Goal: Task Accomplishment & Management: Use online tool/utility

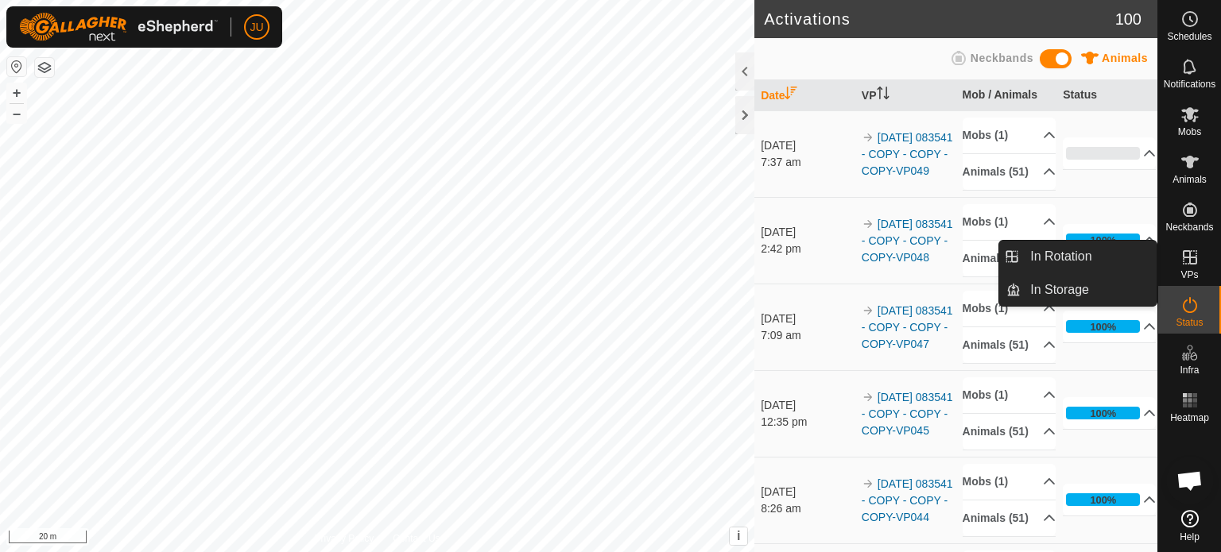
click at [1187, 264] on icon at bounding box center [1190, 257] width 14 height 14
click at [1078, 251] on link "In Rotation" at bounding box center [1088, 257] width 136 height 32
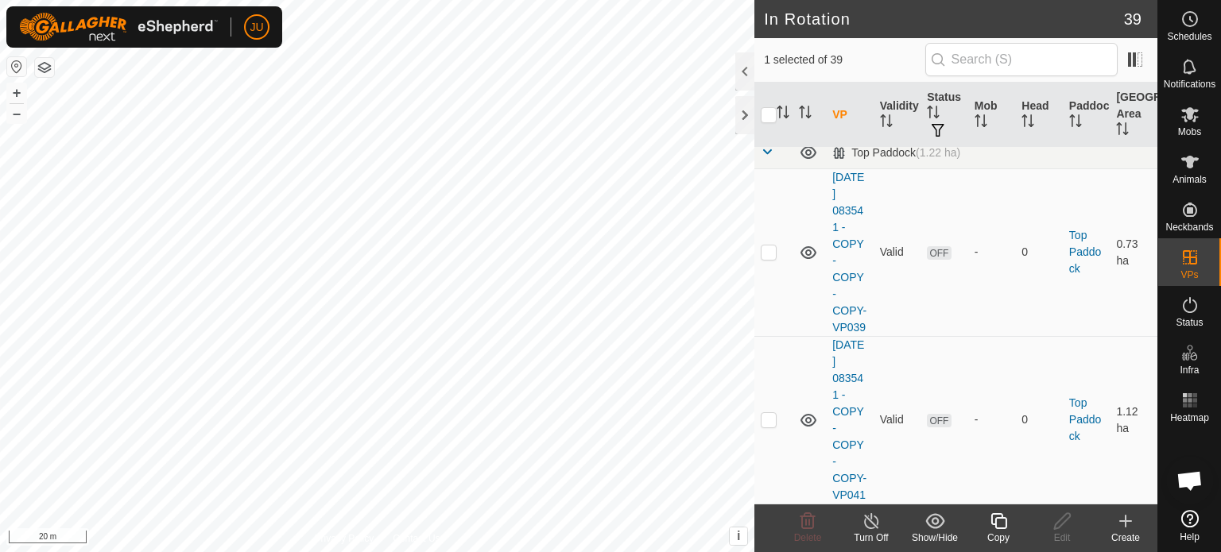
scroll to position [6994, 0]
click at [998, 520] on icon at bounding box center [999, 521] width 20 height 19
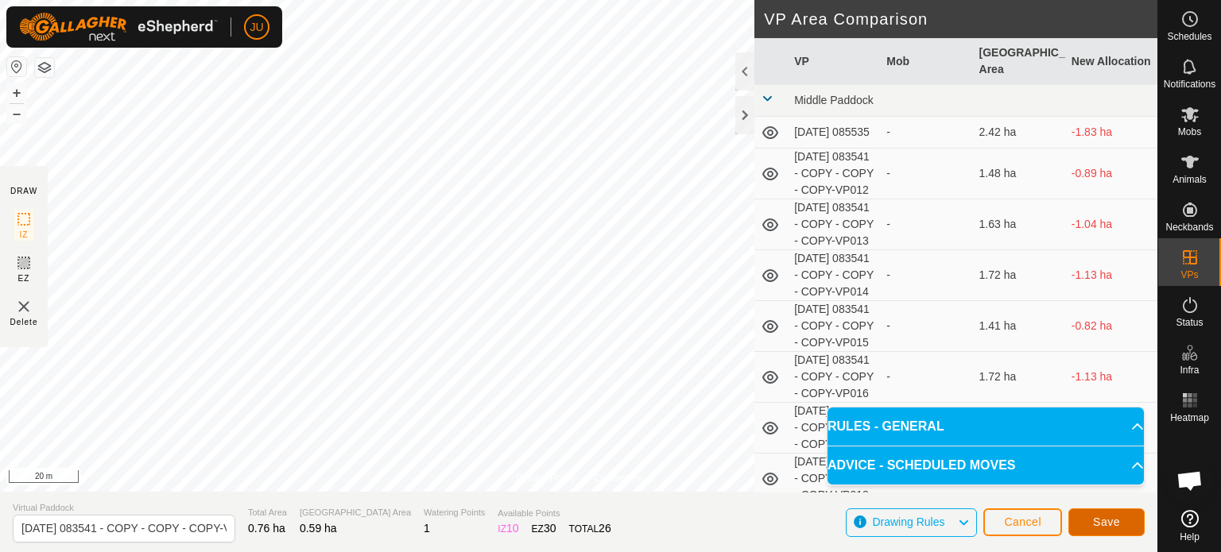
click at [1113, 520] on span "Save" at bounding box center [1106, 522] width 27 height 13
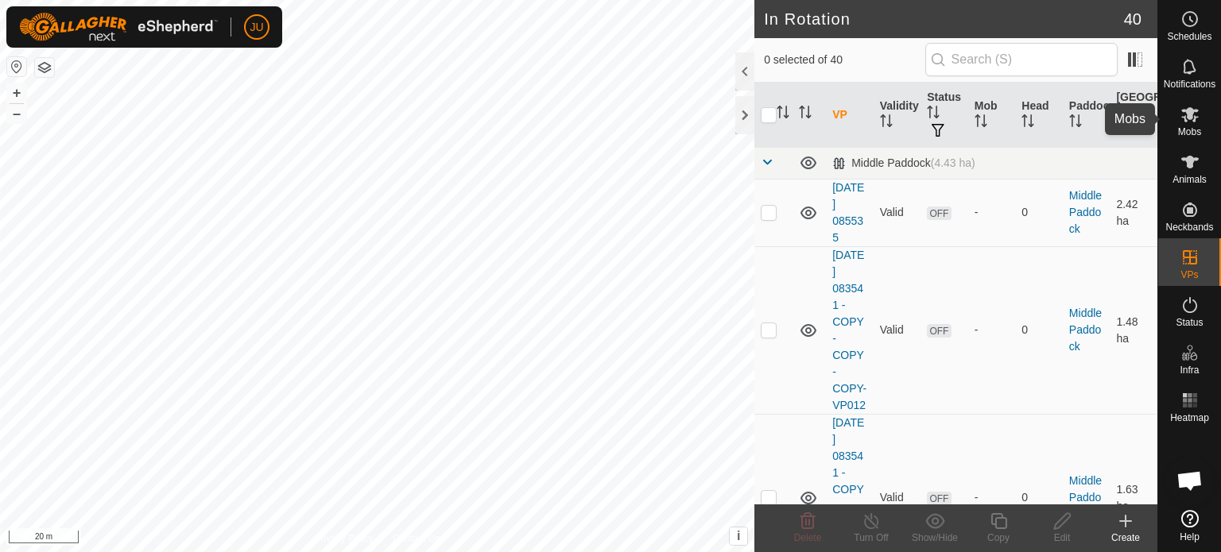
click at [1191, 105] on icon at bounding box center [1189, 114] width 19 height 19
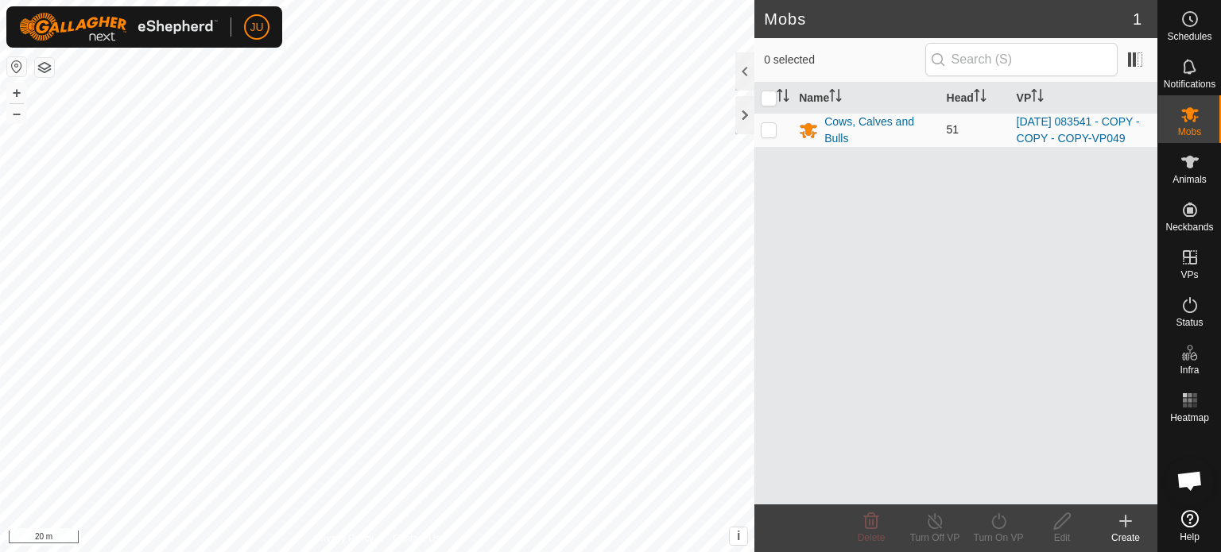
click at [764, 136] on p-checkbox at bounding box center [769, 129] width 16 height 13
checkbox input "true"
click at [996, 517] on icon at bounding box center [999, 521] width 20 height 19
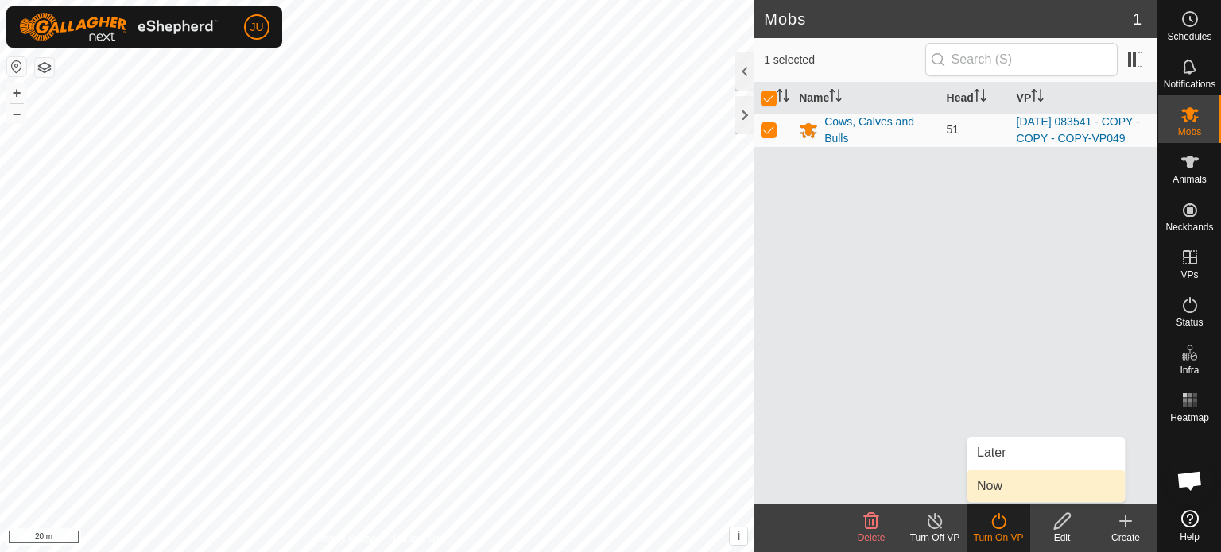
click at [993, 483] on link "Now" at bounding box center [1045, 487] width 157 height 32
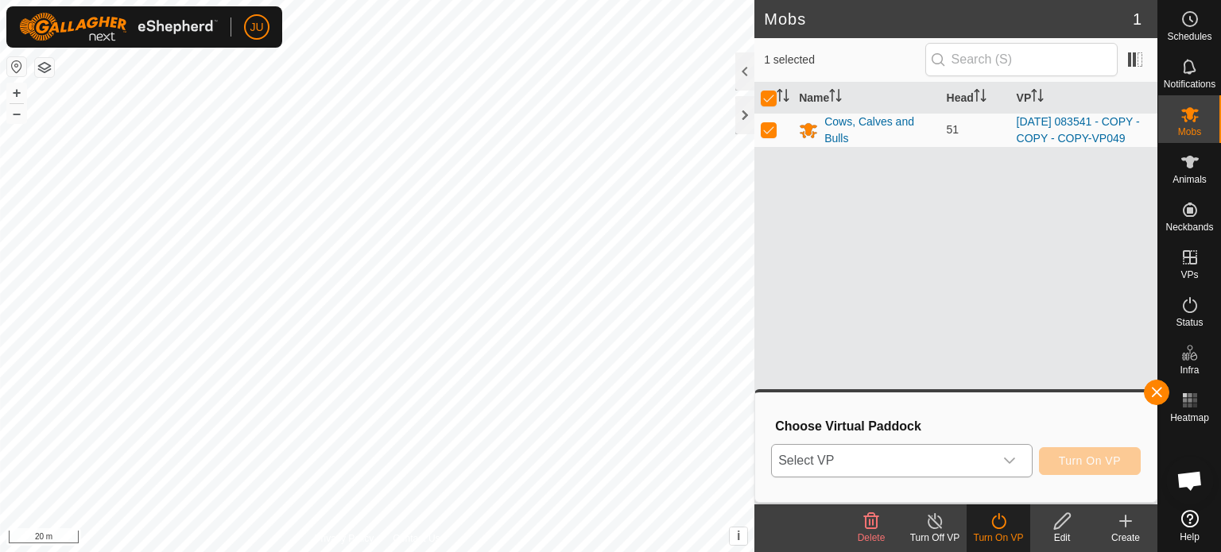
click at [993, 460] on span "Select VP" at bounding box center [883, 461] width 222 height 32
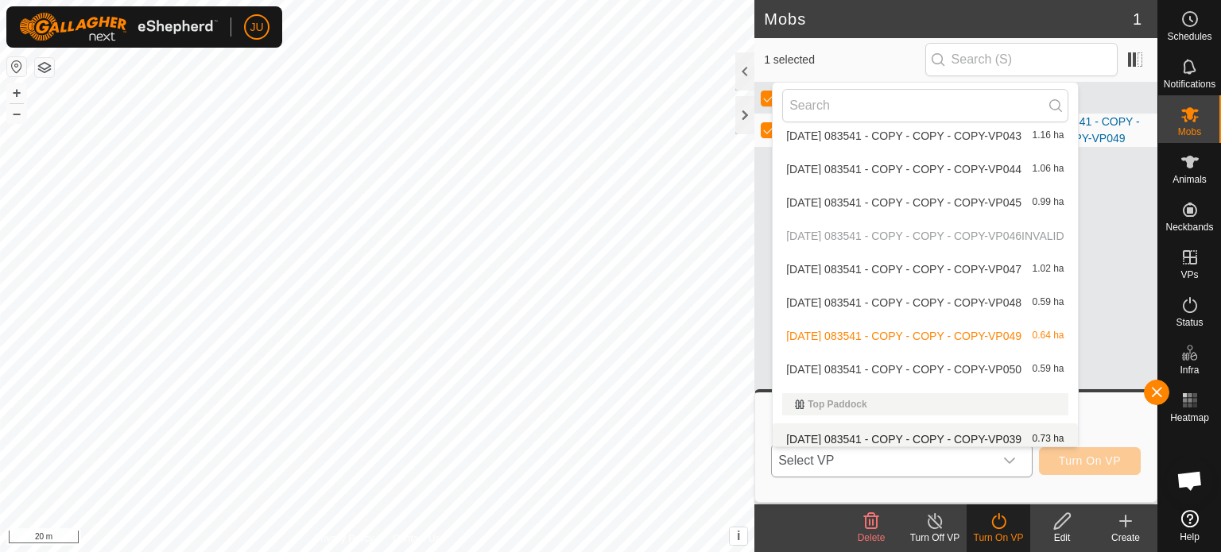
scroll to position [1089, 0]
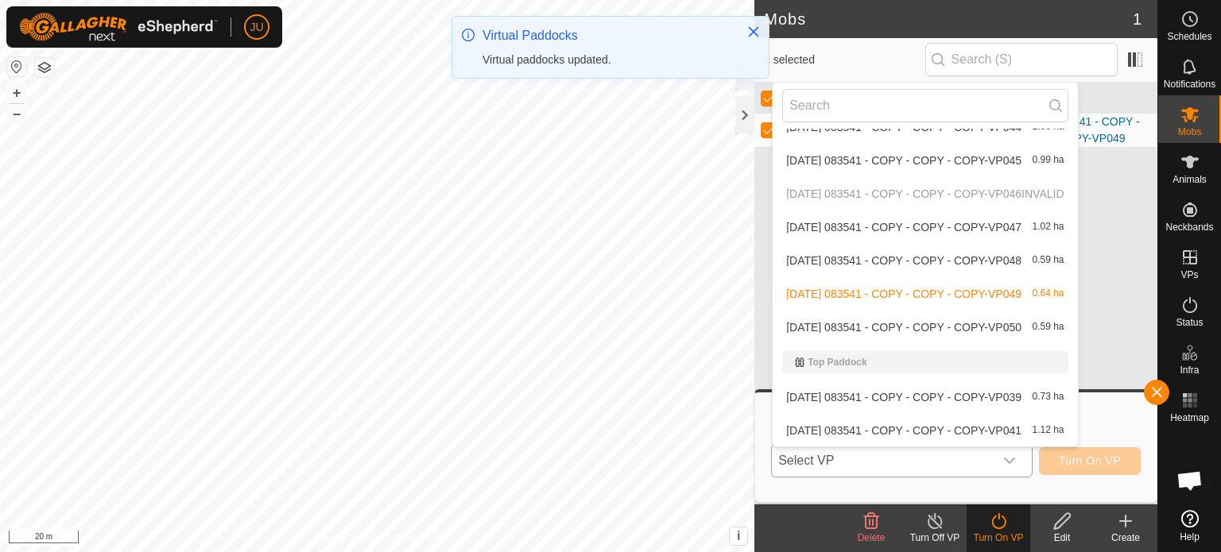
click at [897, 320] on li "[DATE] 083541 - COPY - COPY - COPY-VP050 0.59 ha" at bounding box center [925, 328] width 304 height 32
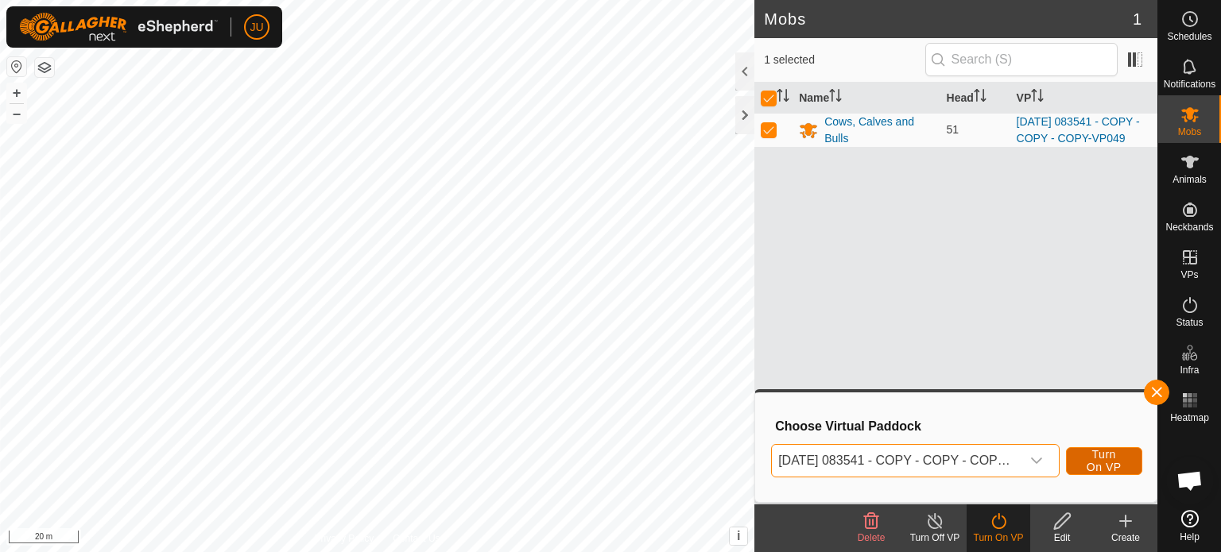
click at [1092, 455] on span "Turn On VP" at bounding box center [1104, 460] width 37 height 25
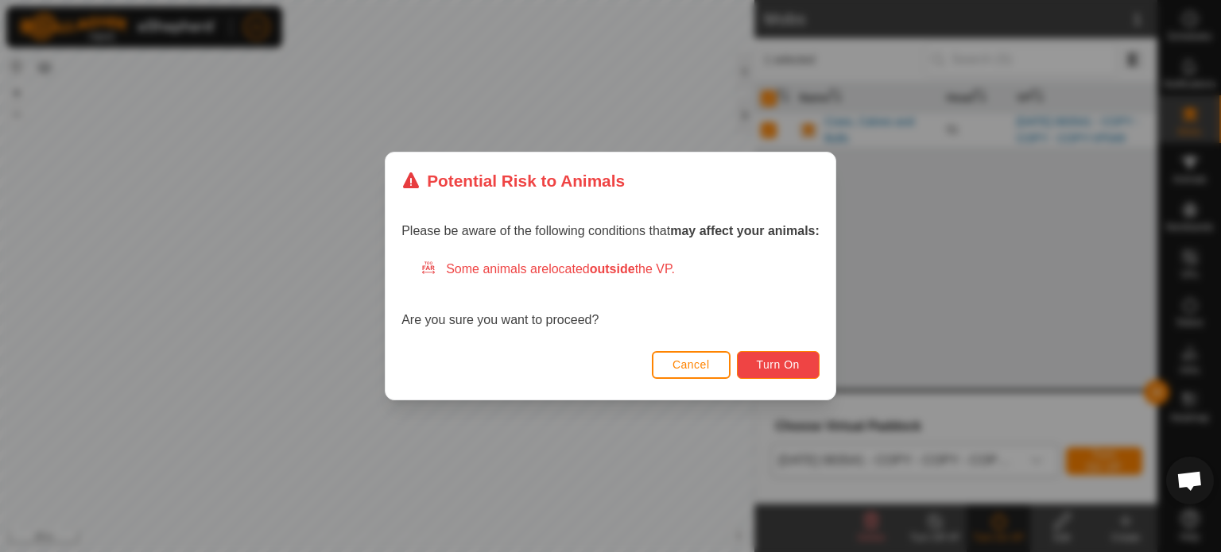
click at [763, 362] on span "Turn On" at bounding box center [778, 364] width 43 height 13
